Goal: Information Seeking & Learning: Learn about a topic

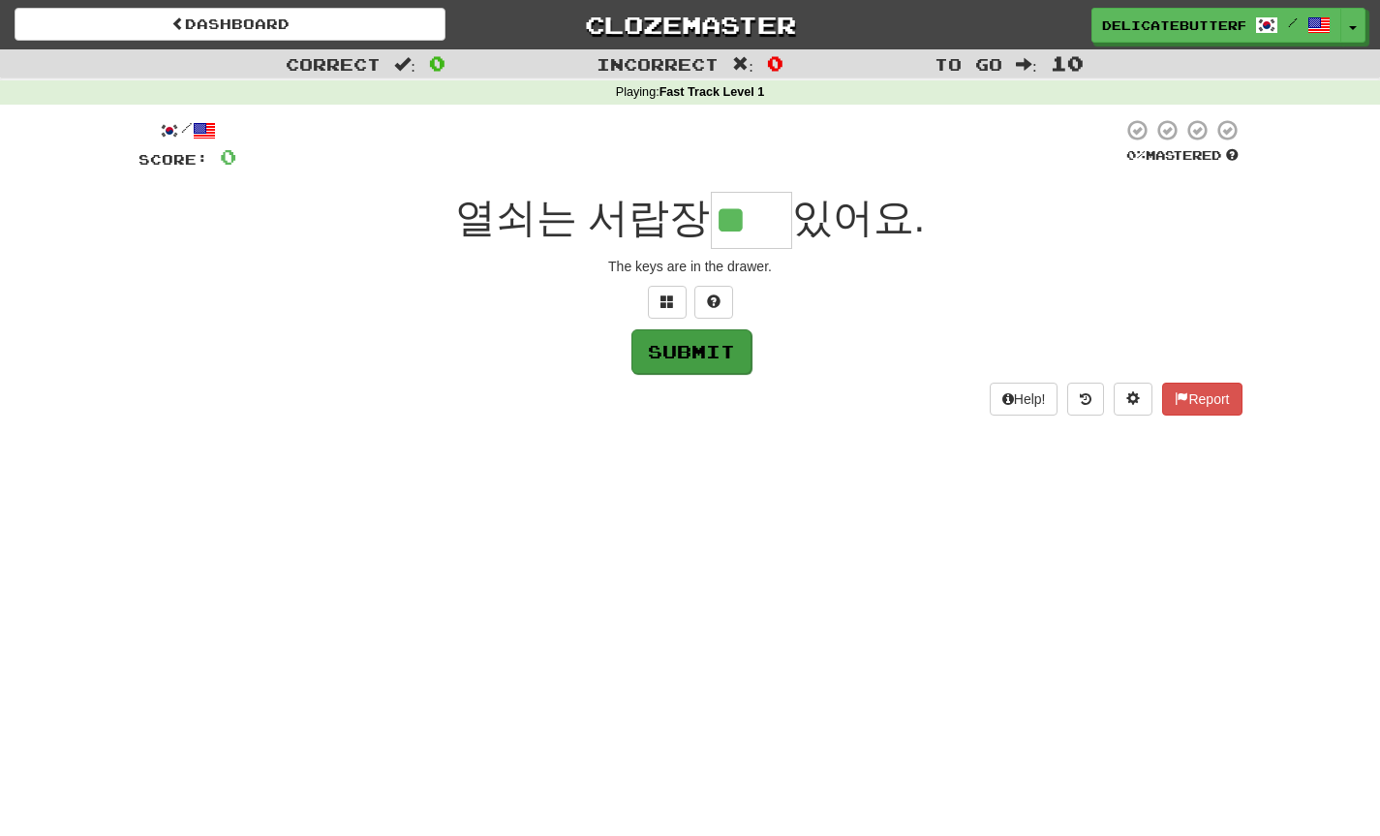
type input "**"
click at [674, 362] on button "Submit" at bounding box center [691, 351] width 120 height 45
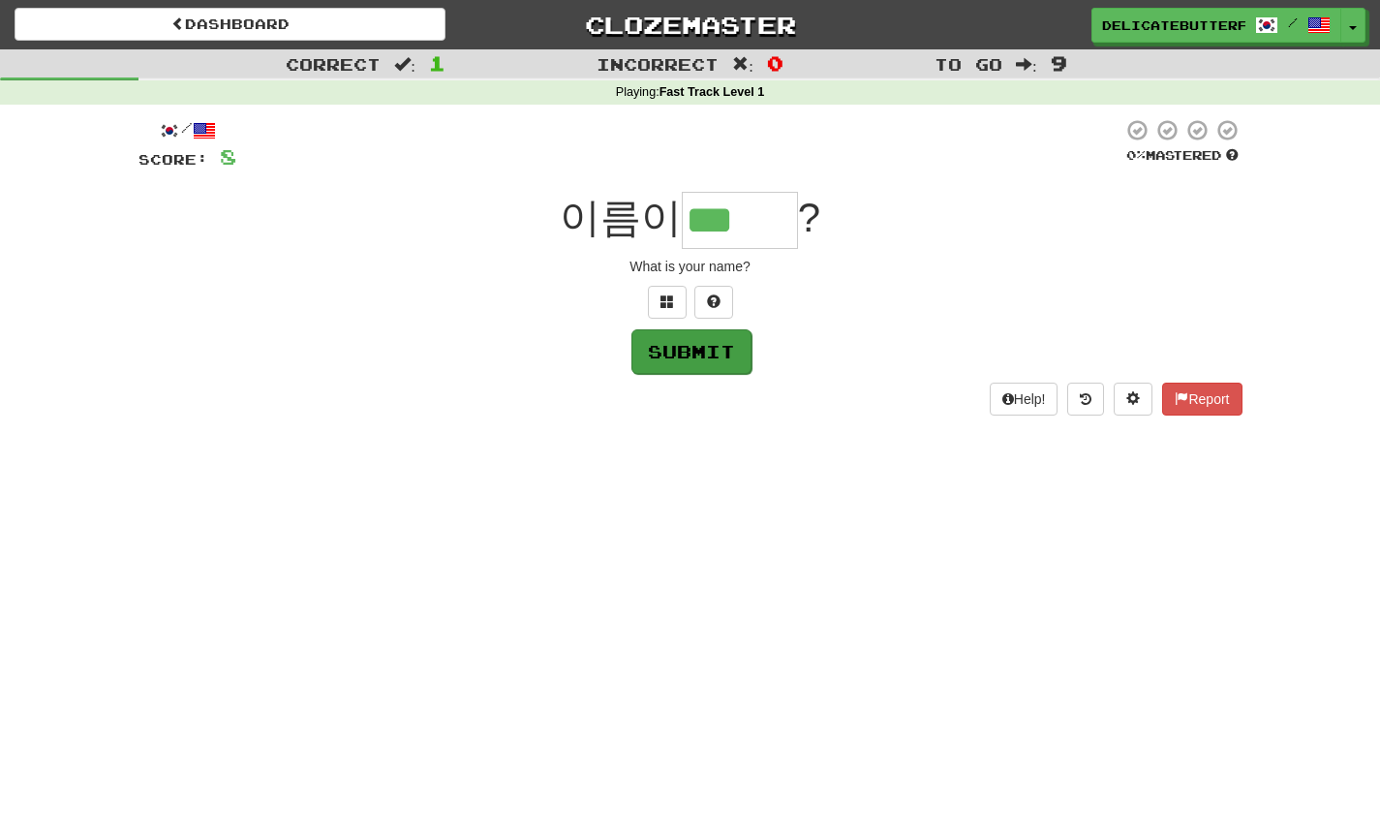
type input "***"
click at [728, 359] on button "Submit" at bounding box center [691, 351] width 120 height 45
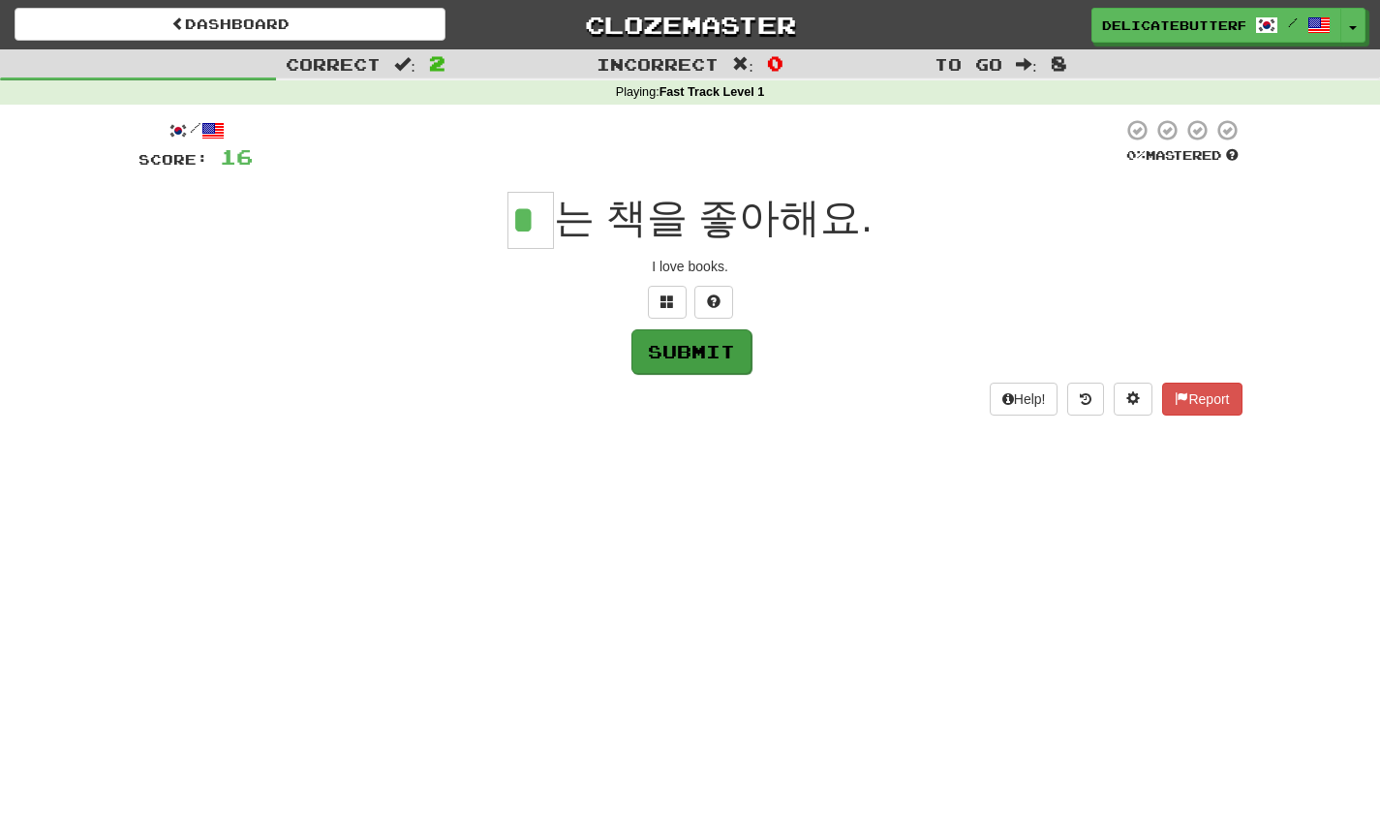
type input "*"
click at [665, 354] on button "Submit" at bounding box center [691, 351] width 120 height 45
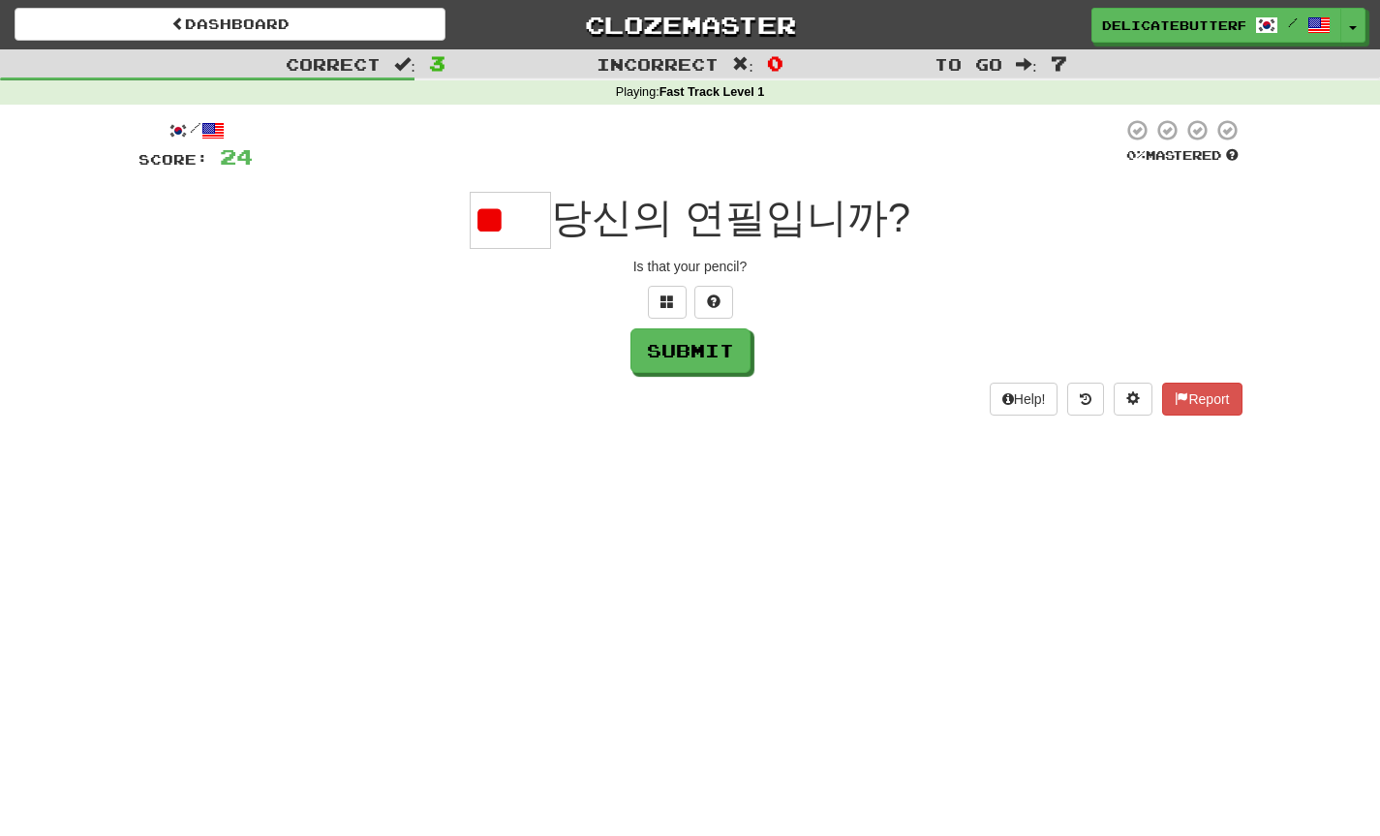
type input "*"
click at [748, 358] on button "Submit" at bounding box center [691, 351] width 120 height 45
click at [543, 222] on input "*" at bounding box center [510, 220] width 81 height 57
click at [725, 299] on button at bounding box center [713, 302] width 39 height 33
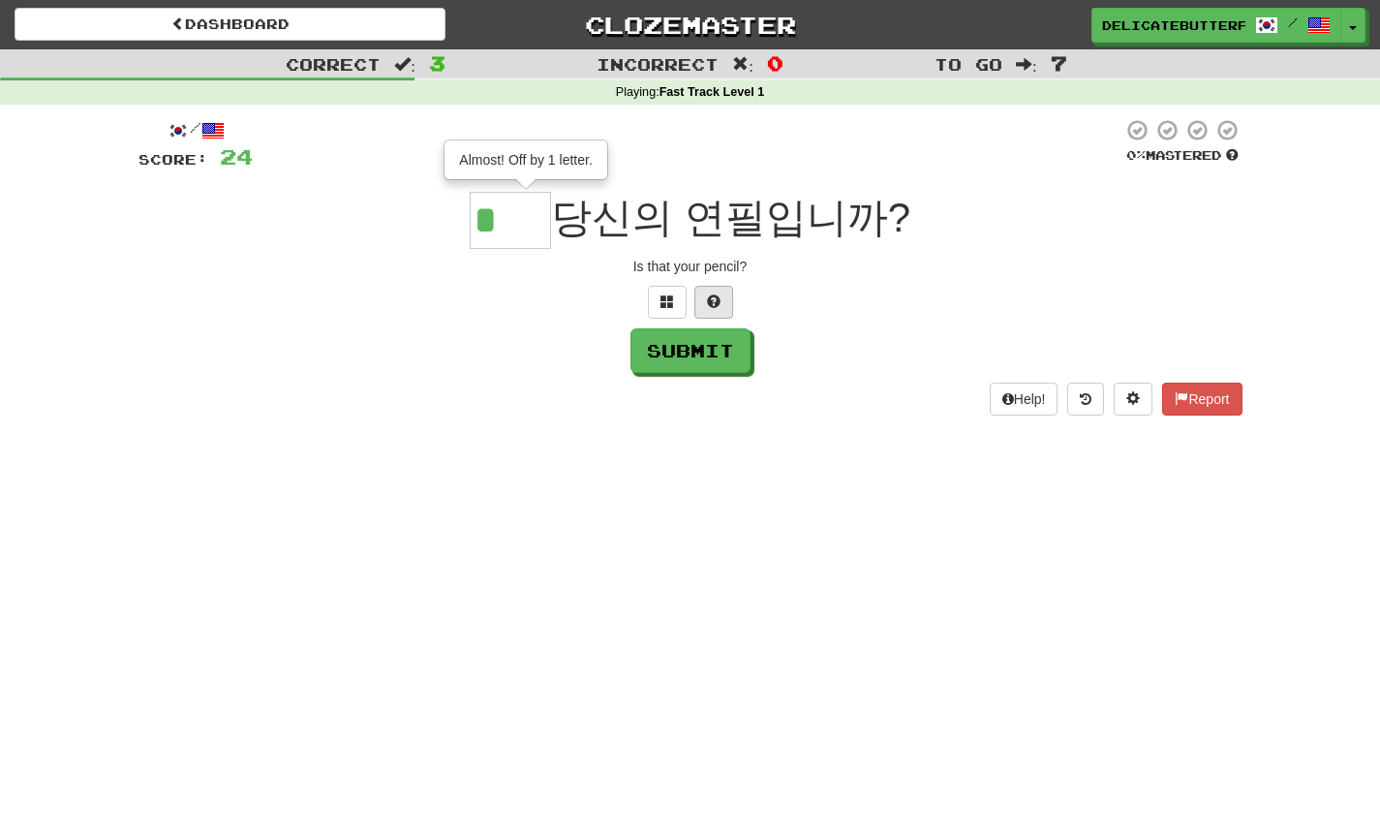
type input "**"
click at [690, 344] on button "Submit" at bounding box center [691, 351] width 120 height 45
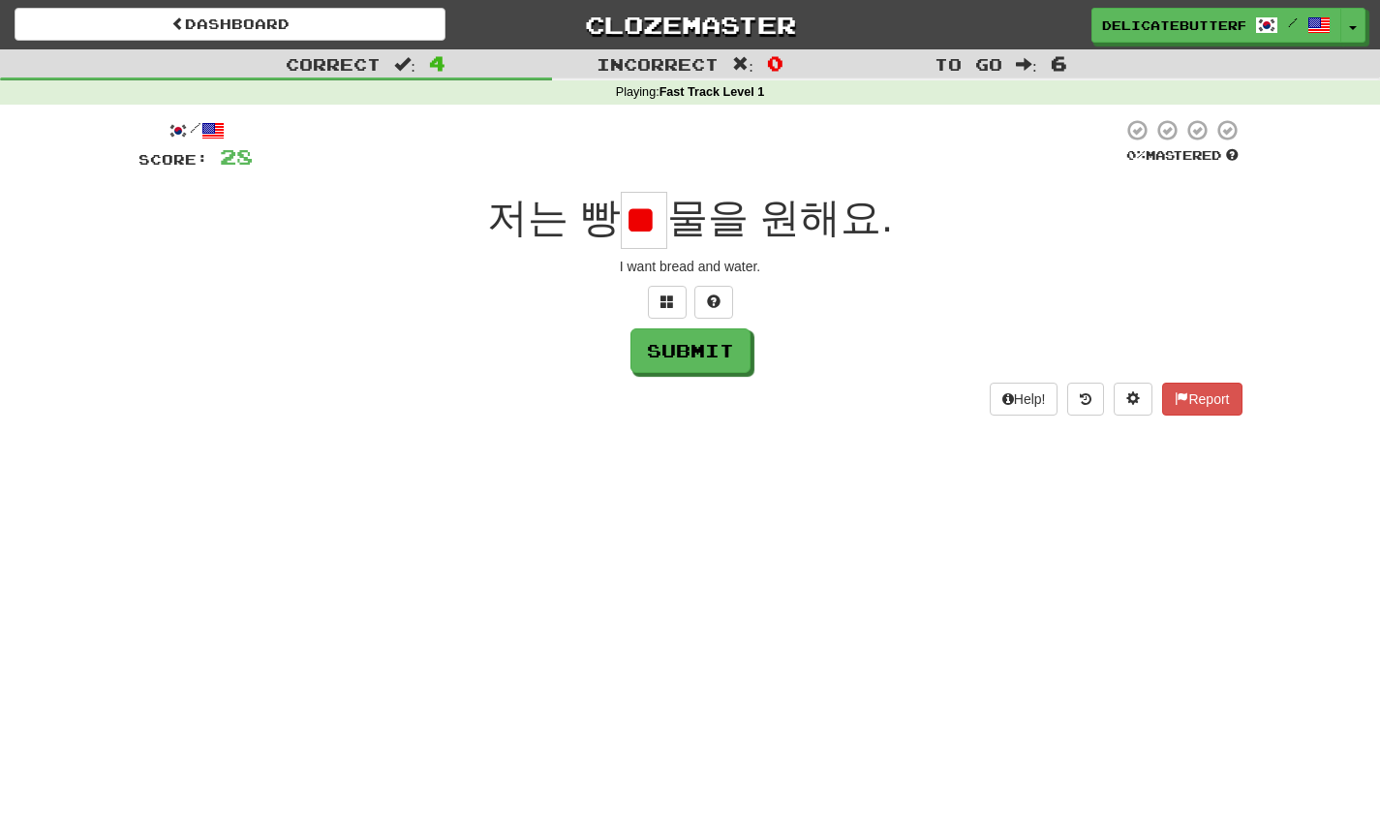
type input "*"
click at [700, 356] on button "Submit" at bounding box center [691, 351] width 120 height 45
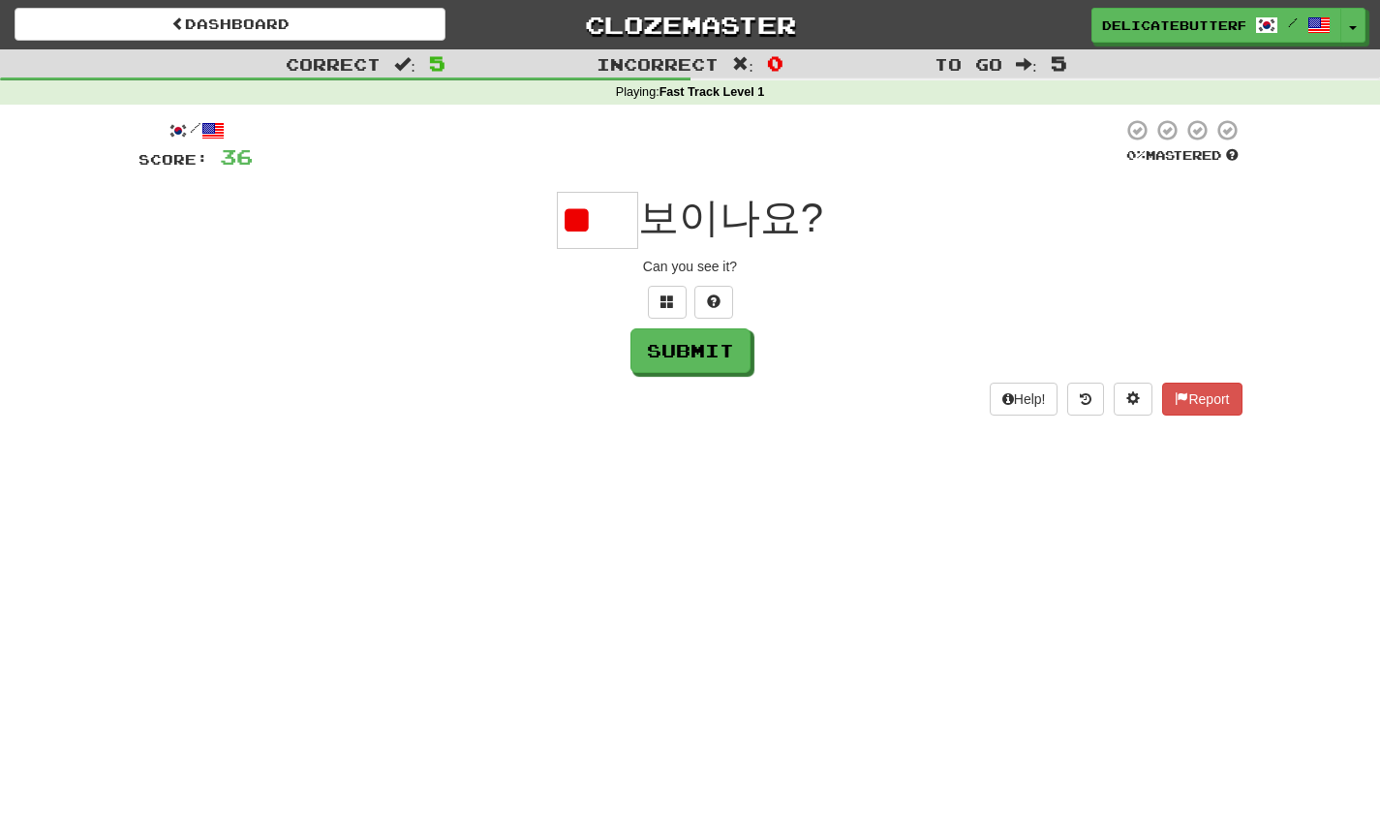
type input "*"
click at [729, 362] on button "Submit" at bounding box center [691, 351] width 120 height 45
click at [620, 220] on input "*" at bounding box center [597, 220] width 81 height 57
type input "**"
click at [659, 362] on button "Submit" at bounding box center [691, 351] width 120 height 45
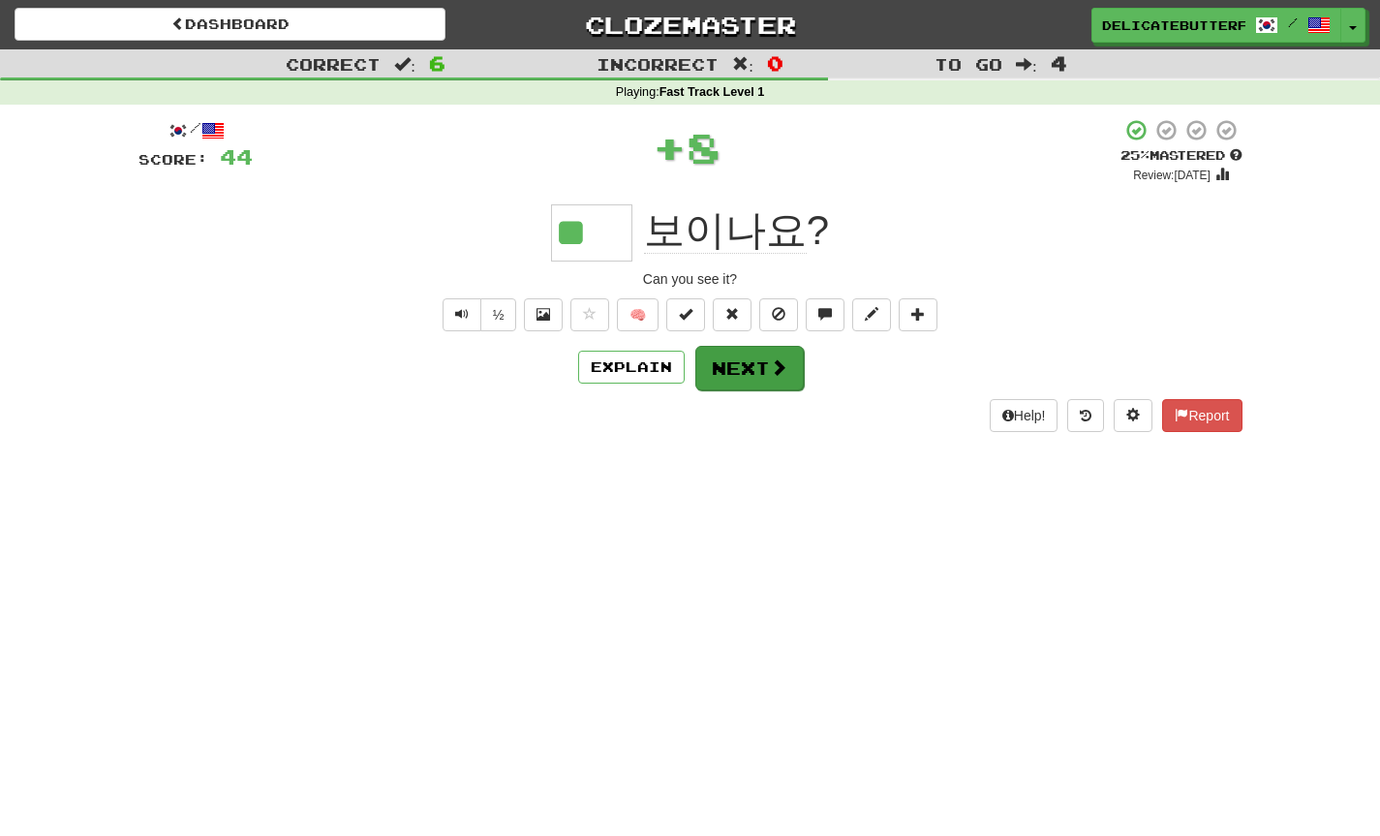
click at [750, 380] on button "Next" at bounding box center [749, 368] width 108 height 45
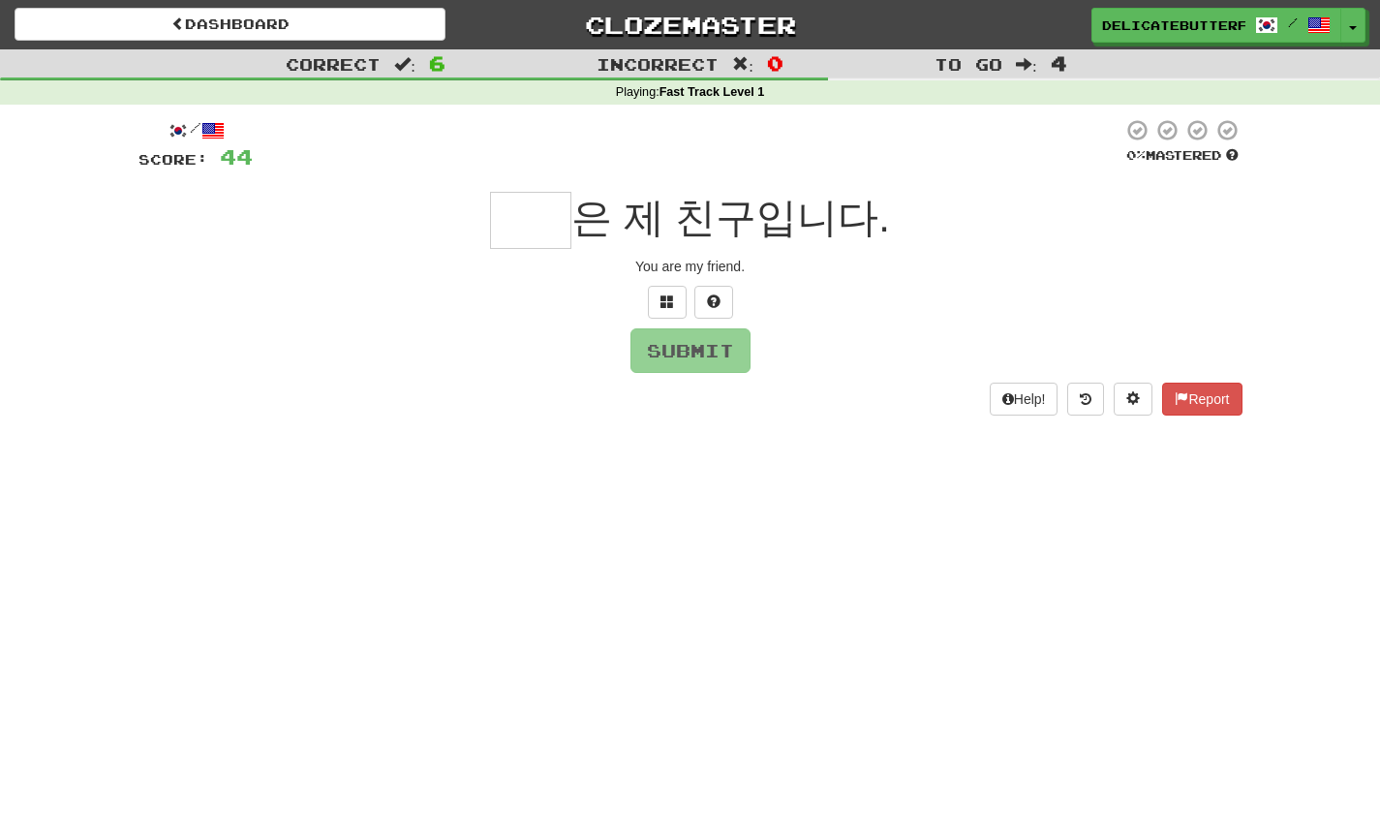
type input "*"
